Goal: Task Accomplishment & Management: Manage account settings

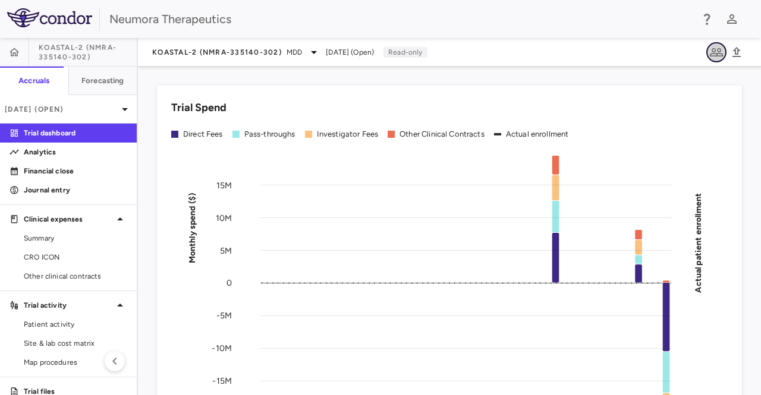
click at [720, 54] on icon "button" at bounding box center [716, 52] width 14 height 14
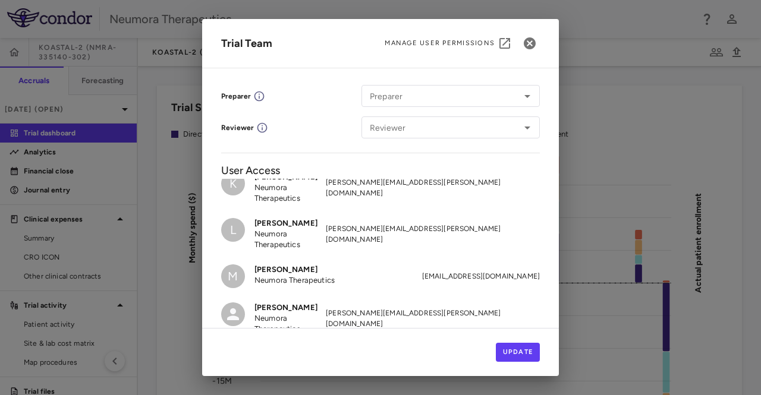
scroll to position [81, 0]
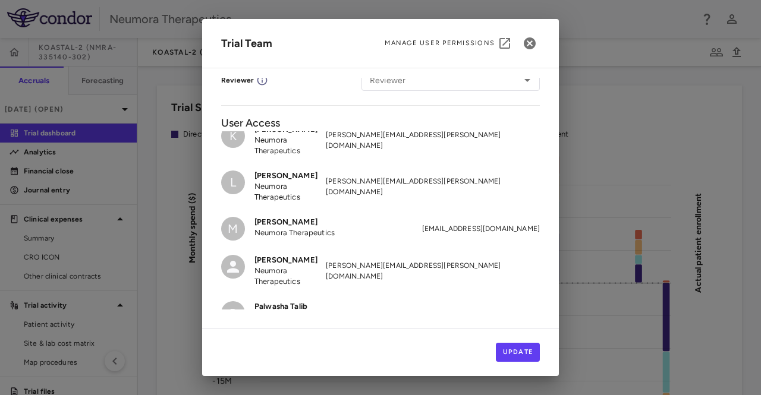
click at [290, 350] on p "Neumora Therapeutics" at bounding box center [289, 360] width 71 height 21
click at [514, 361] on button "Update" at bounding box center [518, 352] width 45 height 19
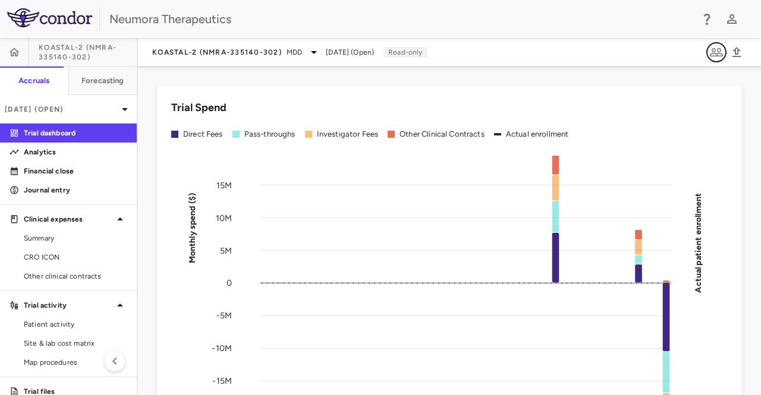
click at [712, 46] on icon "button" at bounding box center [716, 52] width 14 height 14
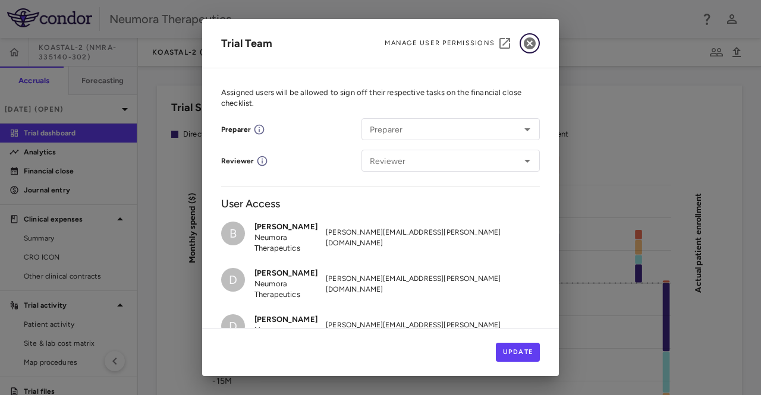
click at [530, 42] on icon "button" at bounding box center [530, 43] width 14 height 14
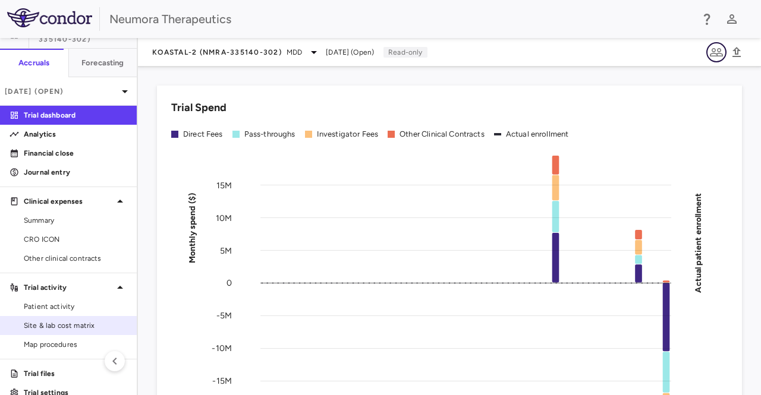
scroll to position [33, 0]
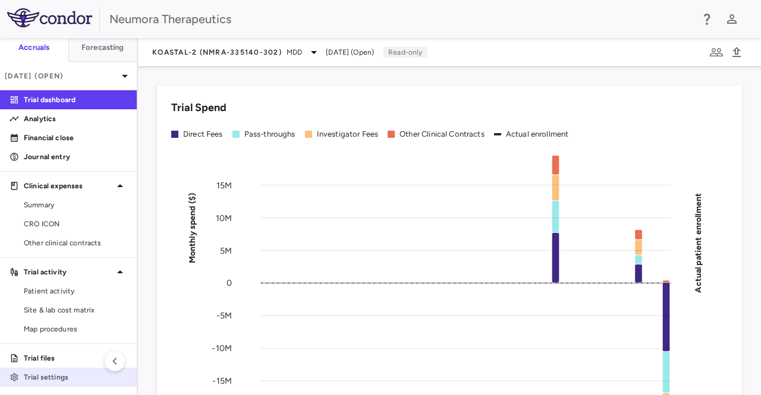
click at [34, 378] on p "Trial settings" at bounding box center [75, 377] width 103 height 11
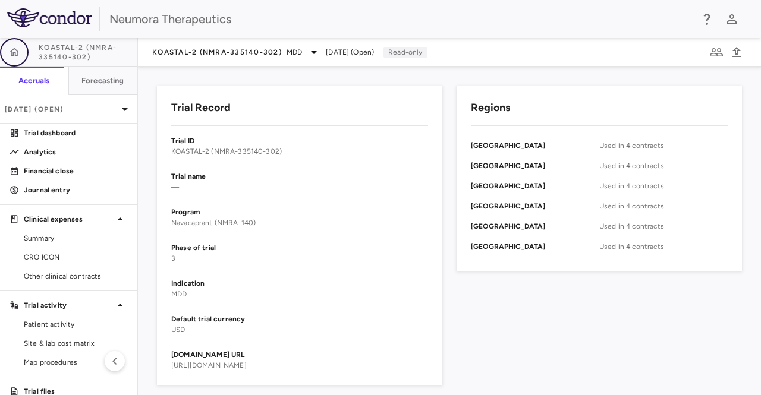
click at [14, 49] on icon "button" at bounding box center [14, 52] width 12 height 12
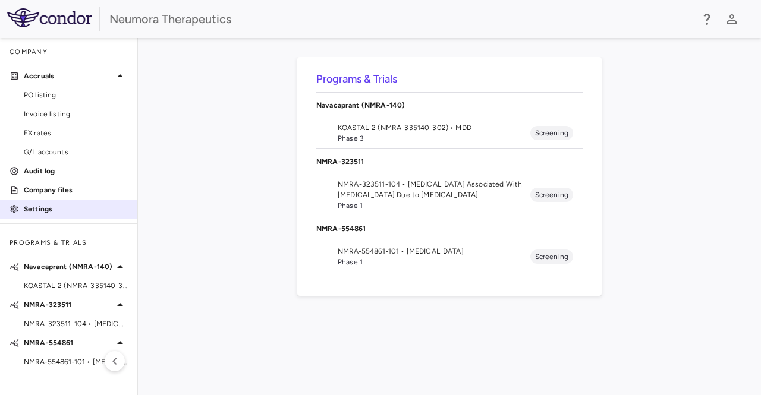
click at [41, 208] on p "Settings" at bounding box center [75, 209] width 103 height 11
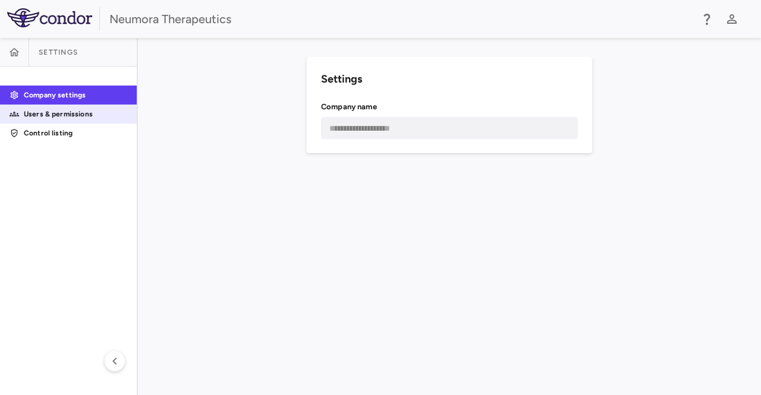
click at [76, 111] on p "Users & permissions" at bounding box center [75, 114] width 103 height 11
